Goal: Transaction & Acquisition: Purchase product/service

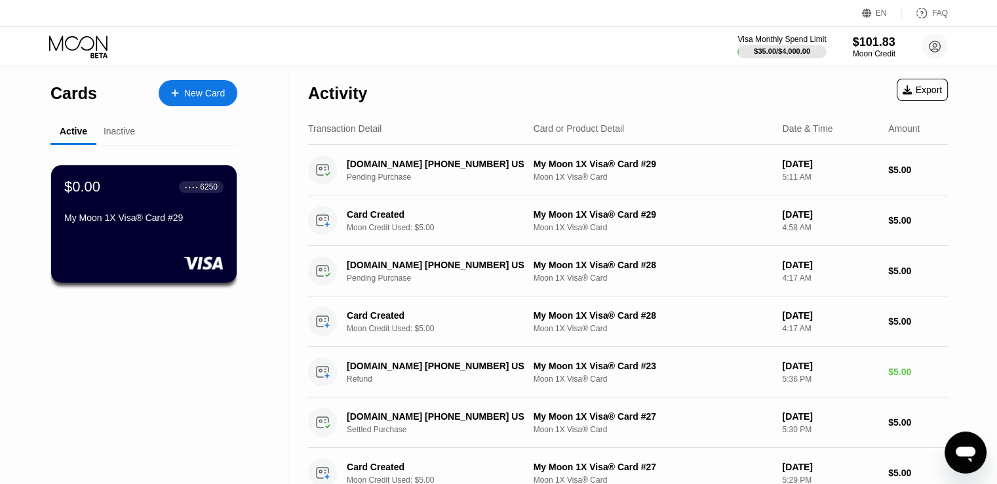
click at [209, 89] on div "New Card" at bounding box center [204, 93] width 41 height 11
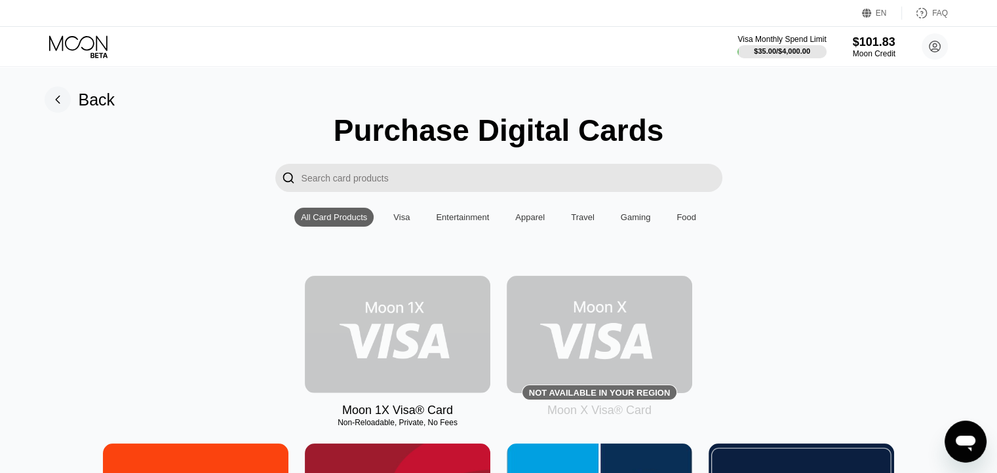
click at [408, 342] on img at bounding box center [397, 334] width 185 height 117
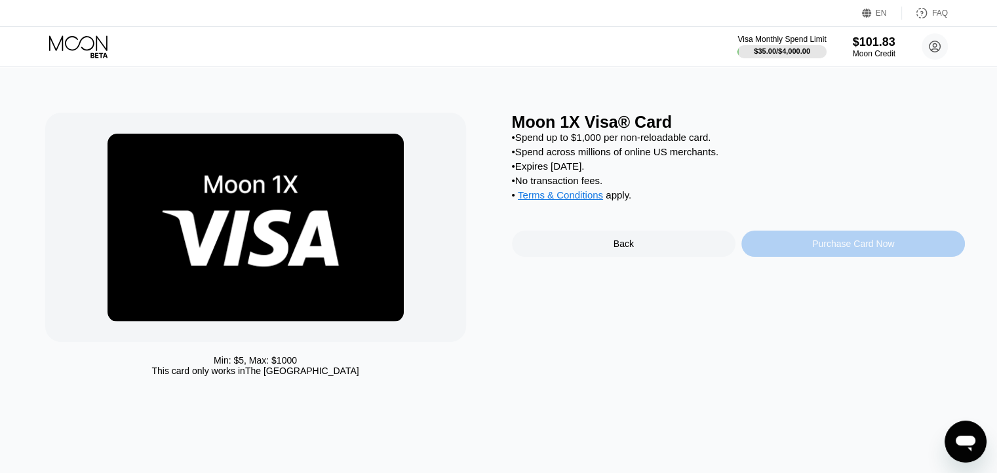
click at [799, 254] on div "Purchase Card Now" at bounding box center [852, 244] width 223 height 26
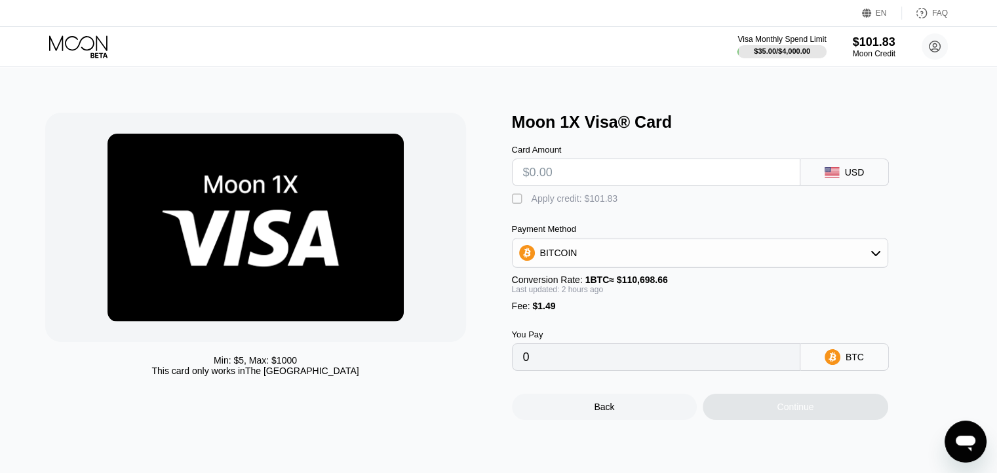
click at [577, 174] on input "text" at bounding box center [656, 172] width 266 height 26
type input "$5"
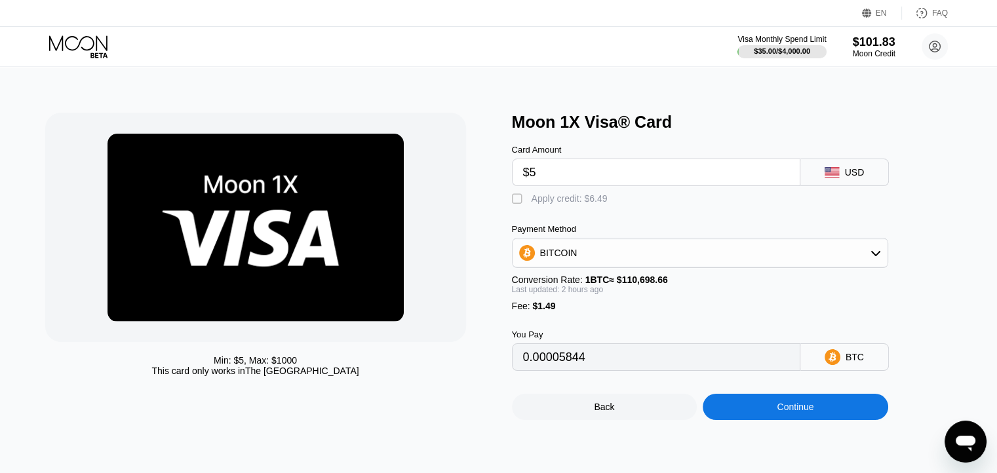
type input "0.00005844"
type input "$5"
click at [519, 201] on div "" at bounding box center [518, 199] width 13 height 13
type input "0"
click at [810, 412] on div "Continue" at bounding box center [794, 407] width 37 height 10
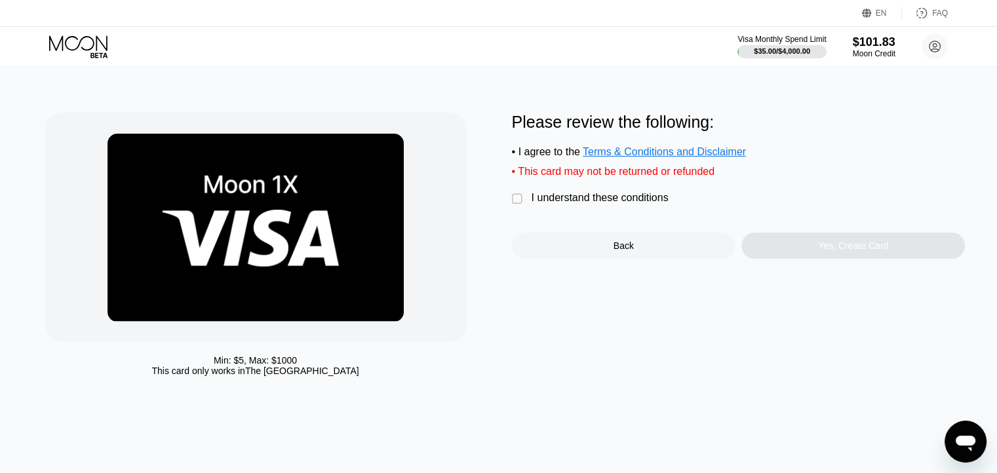
click at [516, 204] on div "" at bounding box center [518, 199] width 13 height 13
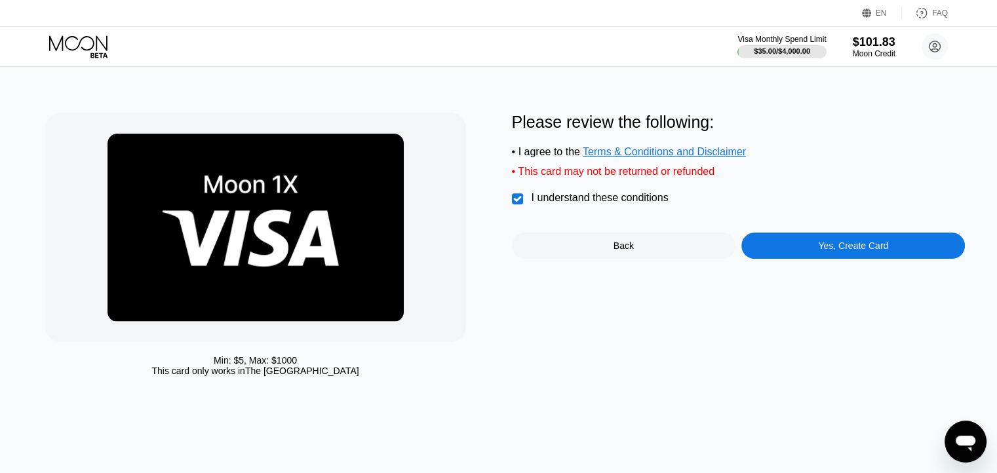
click at [836, 251] on div "Yes, Create Card" at bounding box center [853, 245] width 70 height 10
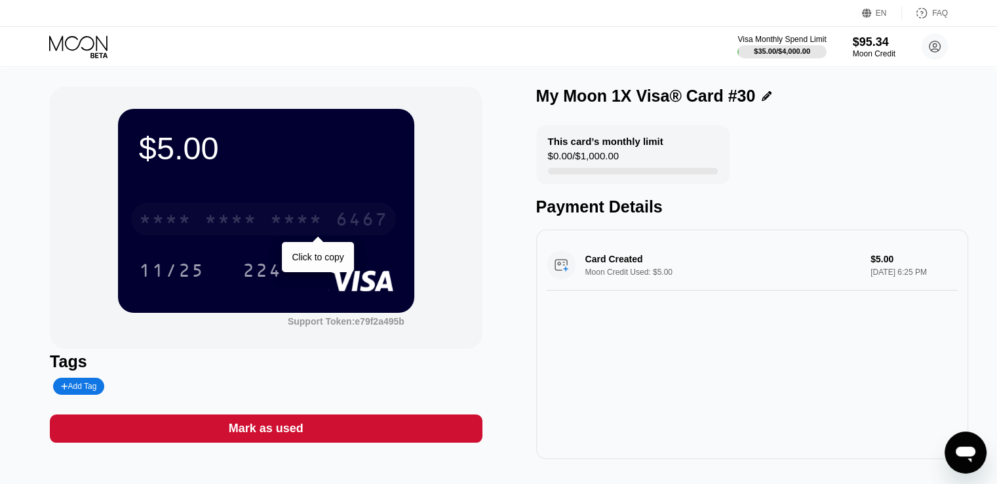
click at [296, 221] on div "* * * *" at bounding box center [296, 220] width 52 height 21
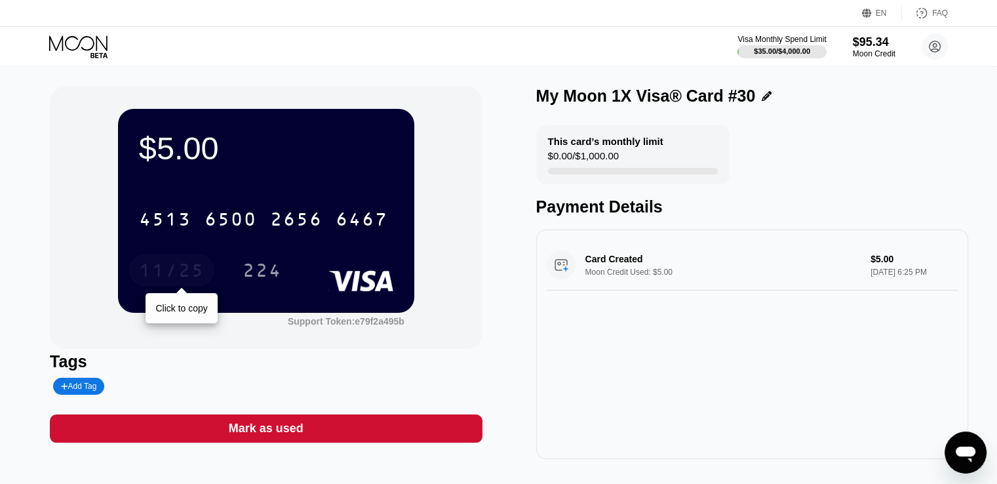
click at [191, 276] on div "11/25" at bounding box center [172, 271] width 66 height 21
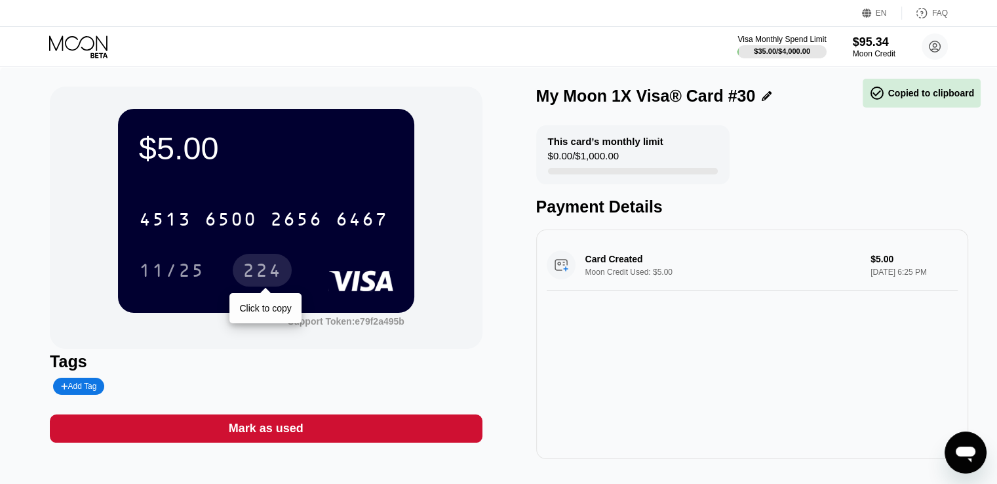
click at [278, 275] on div "224" at bounding box center [261, 271] width 39 height 21
